Goal: Transaction & Acquisition: Purchase product/service

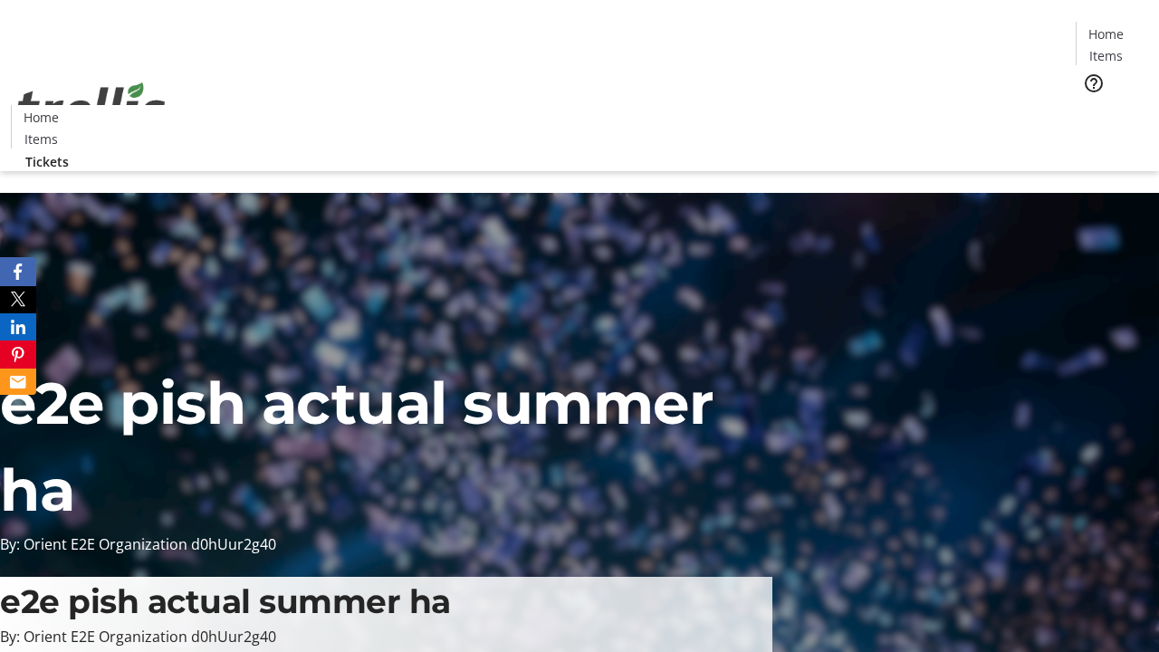
click at [1090, 105] on span "Tickets" at bounding box center [1111, 114] width 43 height 19
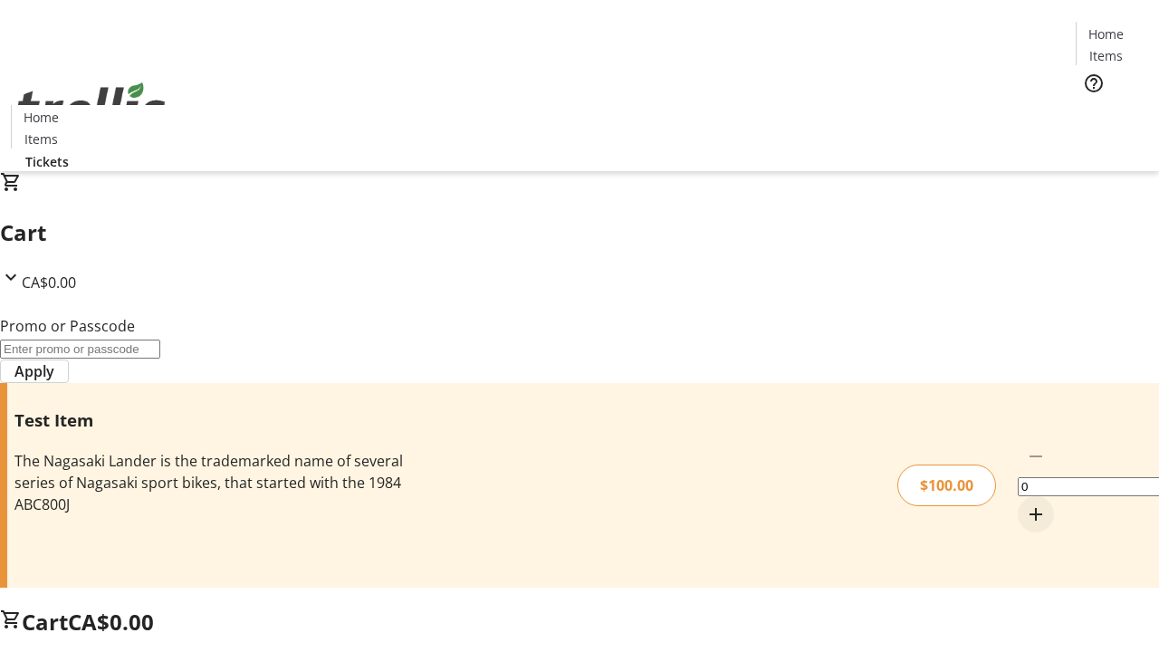
click at [1025, 504] on mat-icon "Increment by one" at bounding box center [1036, 515] width 22 height 22
type input "1"
type input "PERCENT"
